Goal: Ask a question

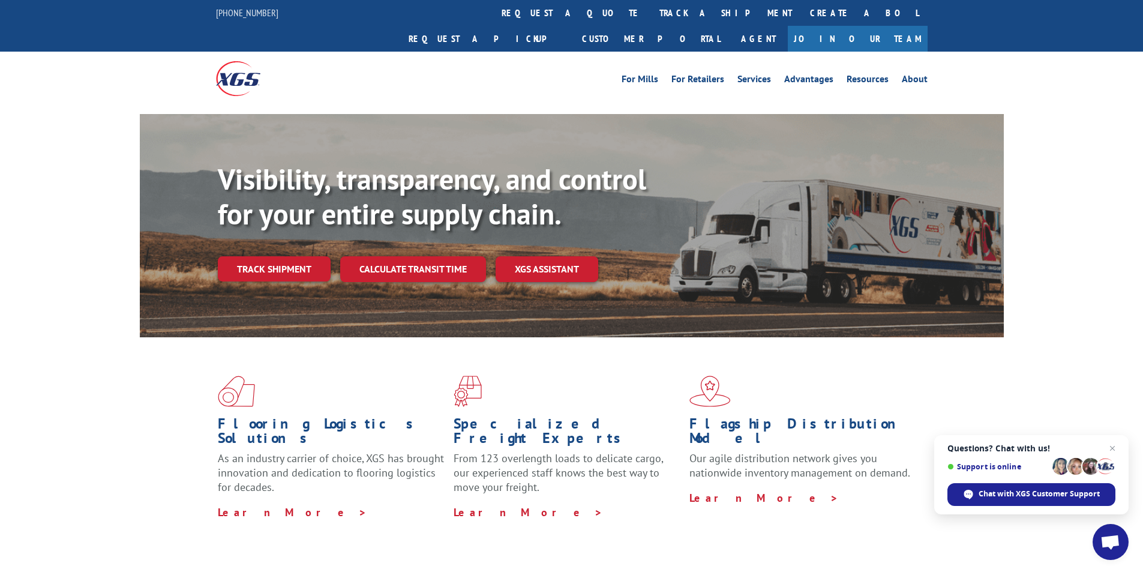
click at [1112, 544] on span "Open chat" at bounding box center [1110, 543] width 20 height 17
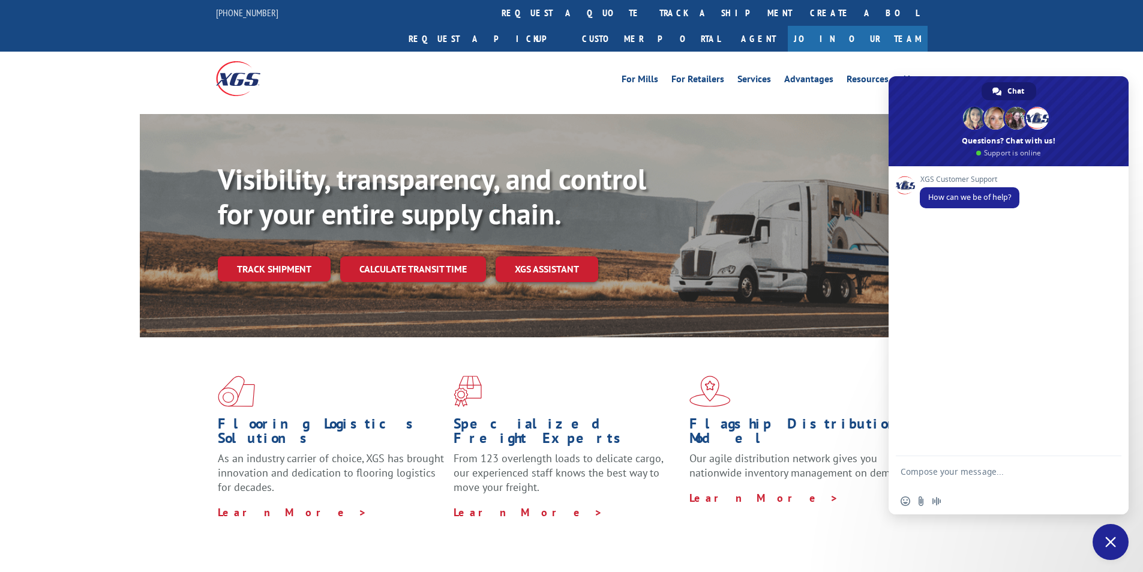
click at [986, 470] on textarea "Compose your message..." at bounding box center [996, 477] width 190 height 22
paste textarea "Hello My name is [PERSON_NAME] from Tforce Worldwide [PHONE_NUMBER] Email [EMAI…"
type textarea "Hello My name is [PERSON_NAME] from Tforce Worldwide [PHONE_NUMBER] Email [EMAI…"
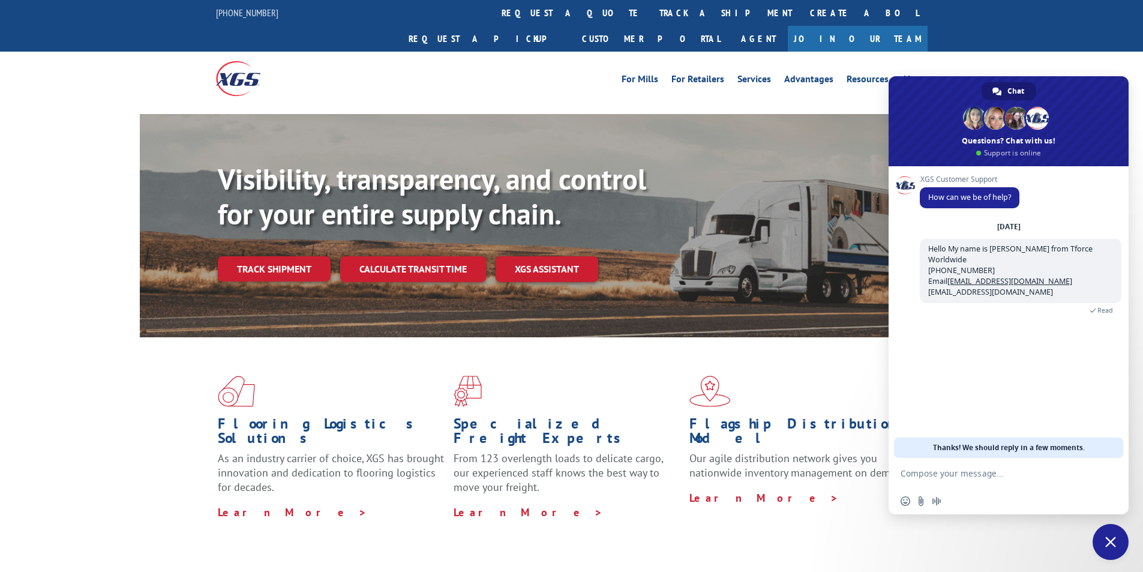
click at [994, 472] on textarea "Compose your message..." at bounding box center [996, 473] width 190 height 11
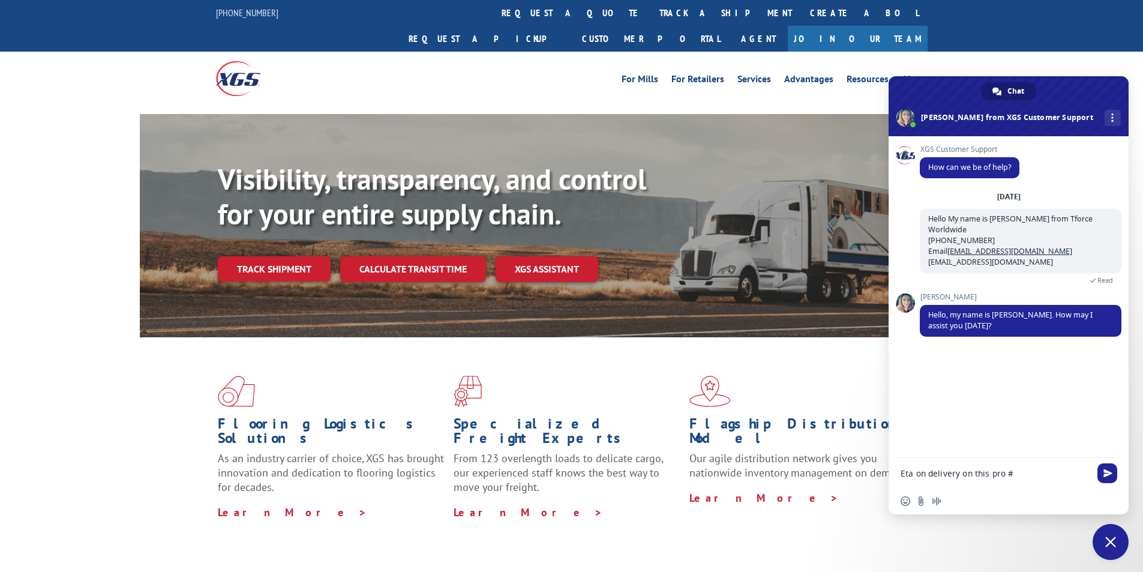
paste textarea "17608482"
type textarea "Eta on delivery on this pro # 17608482"
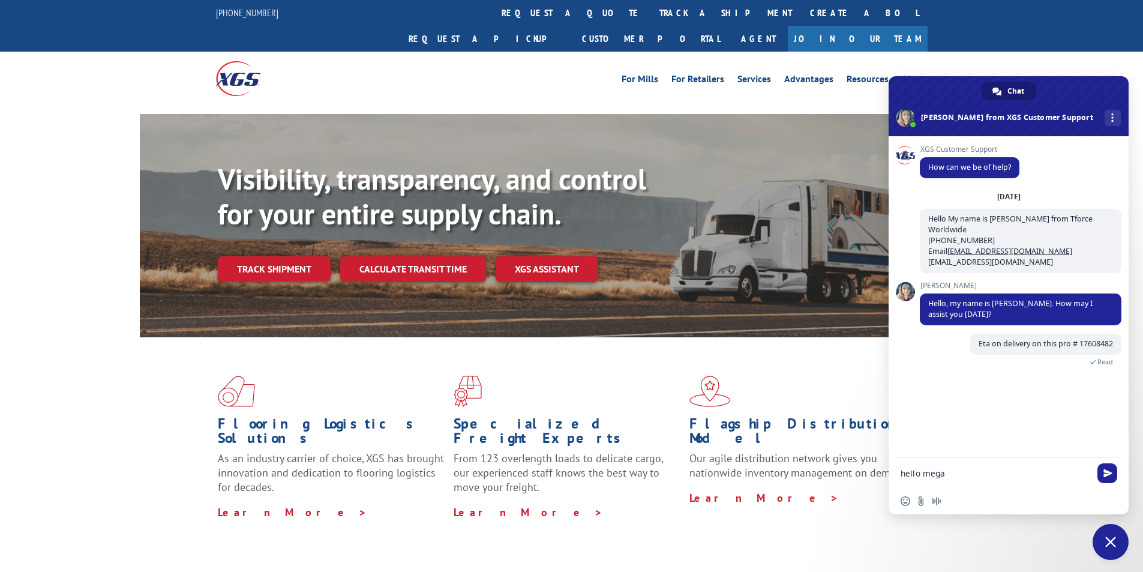
type textarea "hello [PERSON_NAME]"
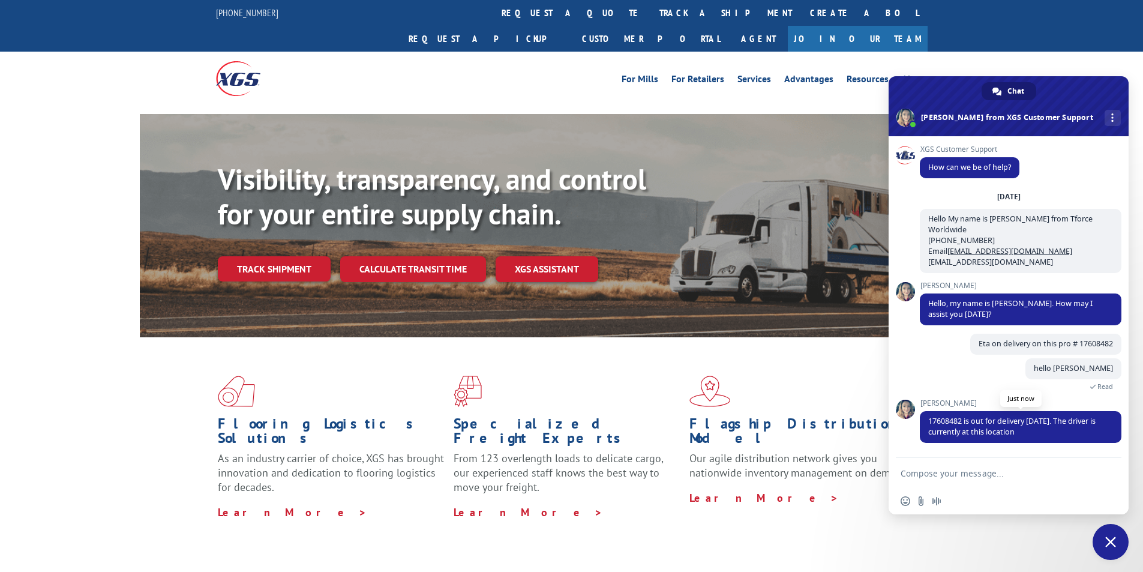
drag, startPoint x: 929, startPoint y: 419, endPoint x: 1022, endPoint y: 430, distance: 93.6
click at [1022, 430] on span "17608482 is out for delivery [DATE]. The driver is currently at this location" at bounding box center [1011, 426] width 167 height 21
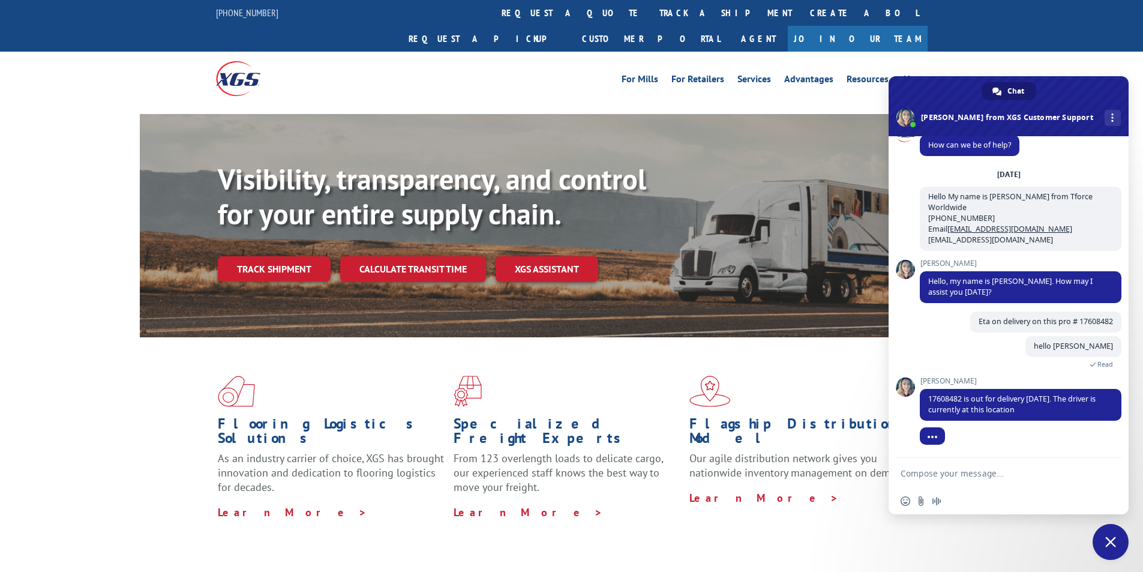
click at [1035, 476] on textarea "Compose your message..." at bounding box center [996, 473] width 190 height 11
type textarea "thank you"
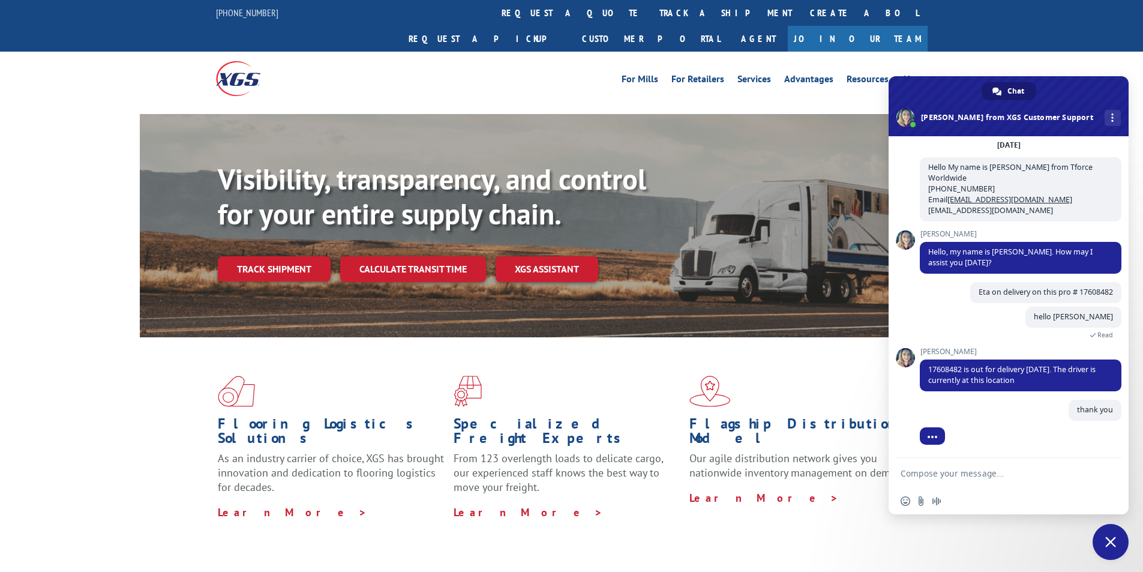
scroll to position [52, 0]
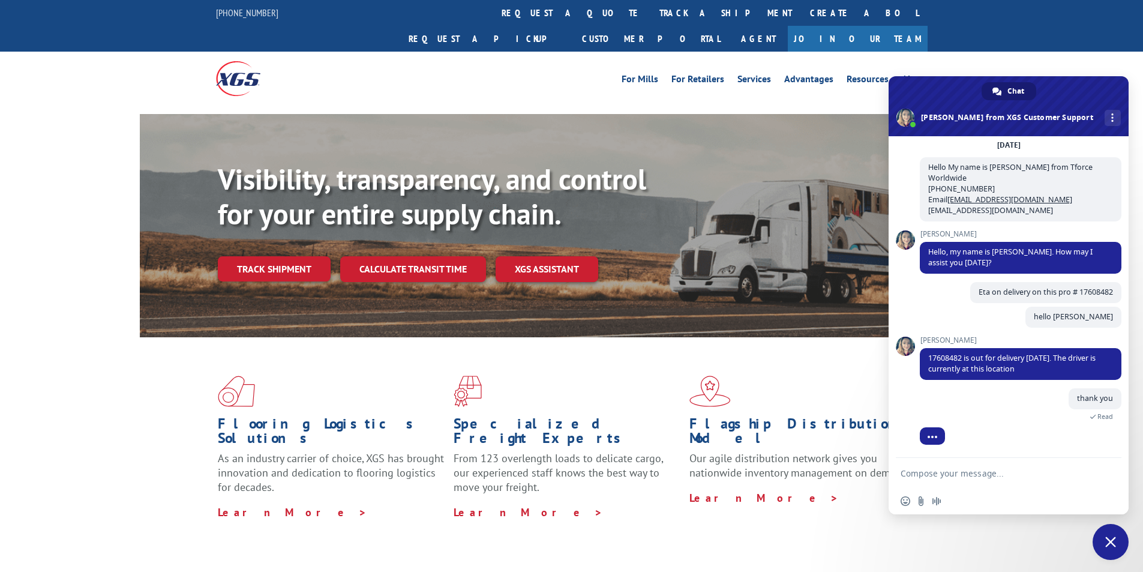
click at [1115, 543] on span "Close chat" at bounding box center [1110, 541] width 11 height 11
